Goal: Obtain resource: Obtain resource

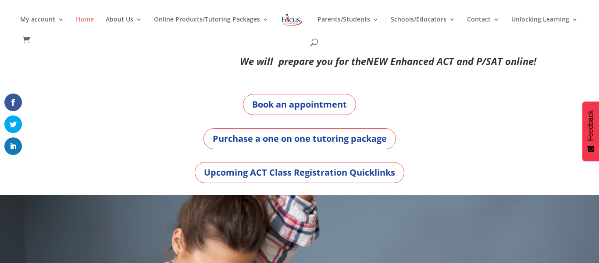
click at [94, 20] on link "Home" at bounding box center [85, 26] width 18 height 21
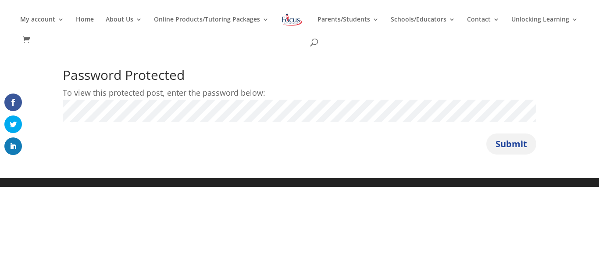
click at [496, 144] on button "Submit" at bounding box center [511, 143] width 50 height 21
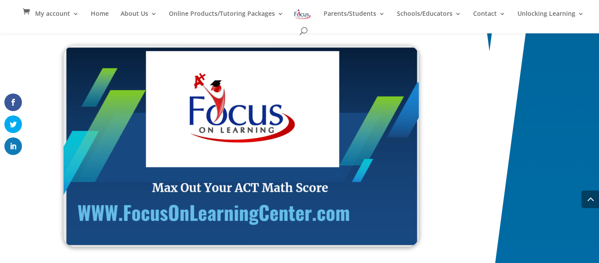
scroll to position [929, 0]
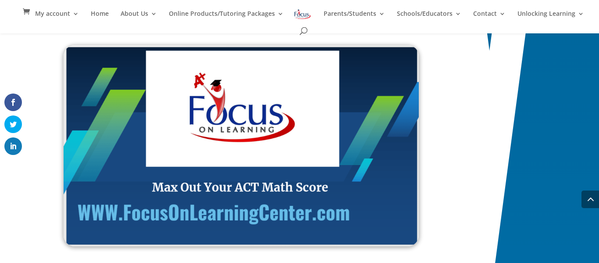
click at [314, 200] on img at bounding box center [241, 145] width 355 height 201
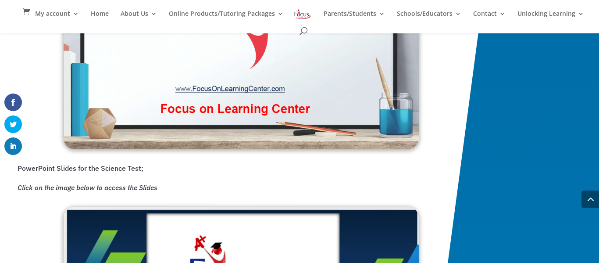
scroll to position [1281, 0]
